Goal: Task Accomplishment & Management: Use online tool/utility

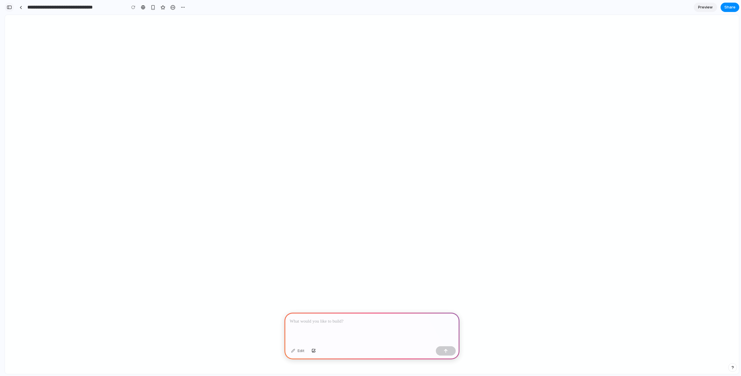
click at [7, 8] on div "button" at bounding box center [9, 7] width 5 height 4
